Goal: Transaction & Acquisition: Obtain resource

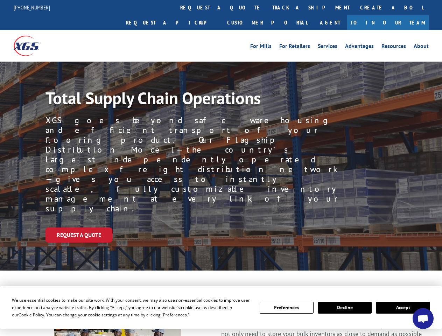
click at [221, 227] on div "Request a Quote" at bounding box center [243, 234] width 396 height 15
click at [24, 314] on span "Cookie Policy" at bounding box center [32, 315] width 26 height 6
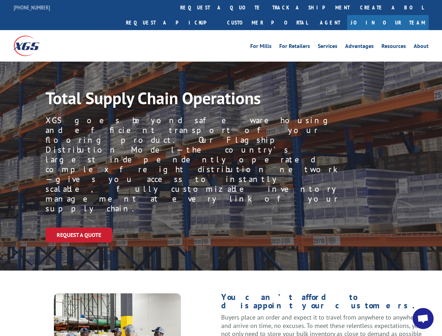
click at [221, 227] on div "Request a Quote" at bounding box center [243, 234] width 396 height 15
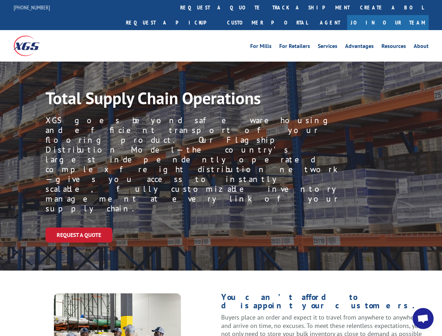
click at [267, 7] on link "track a shipment" at bounding box center [311, 7] width 88 height 15
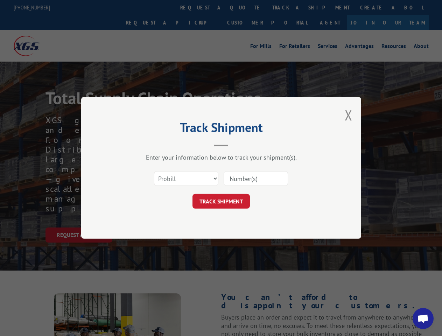
click at [244, 7] on div "Track Shipment Enter your information below to track your shipment(s). Select c…" at bounding box center [221, 168] width 442 height 336
click at [288, 7] on div "Track Shipment Enter your information below to track your shipment(s). Select c…" at bounding box center [221, 168] width 442 height 336
